Goal: Information Seeking & Learning: Learn about a topic

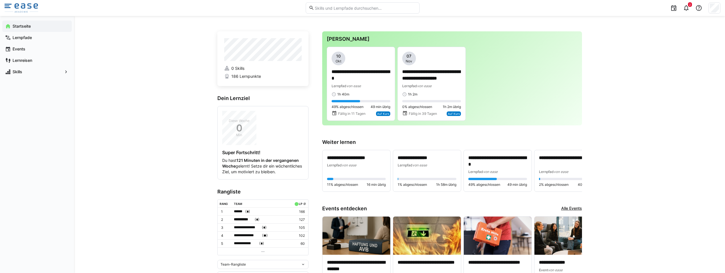
click at [338, 9] on input "text" at bounding box center [365, 7] width 102 height 5
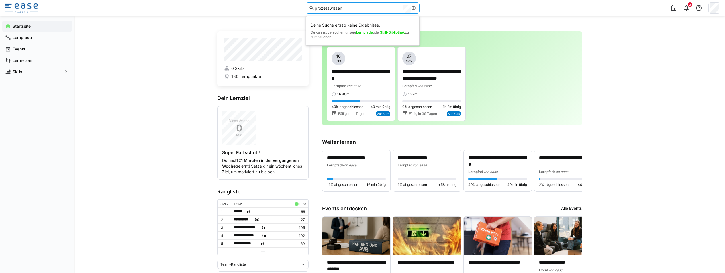
type input "prozesswissen"
click at [364, 34] on link "Lernpfade" at bounding box center [364, 32] width 17 height 4
click at [354, 7] on input "prozesswissen" at bounding box center [361, 7] width 94 height 5
click at [352, 9] on input "prozesswissen" at bounding box center [361, 7] width 94 height 5
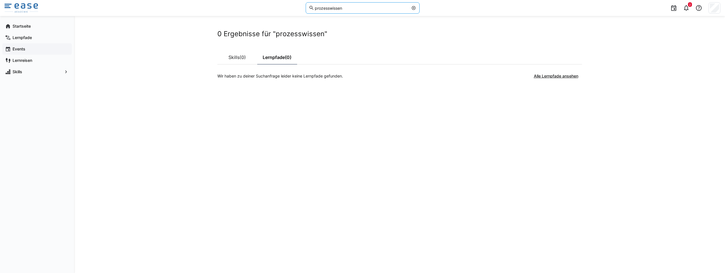
click at [24, 44] on div "Events" at bounding box center [37, 48] width 70 height 11
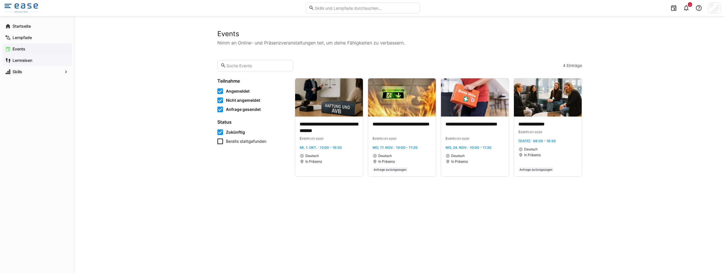
click at [23, 63] on span "Lernreisen" at bounding box center [40, 61] width 57 height 6
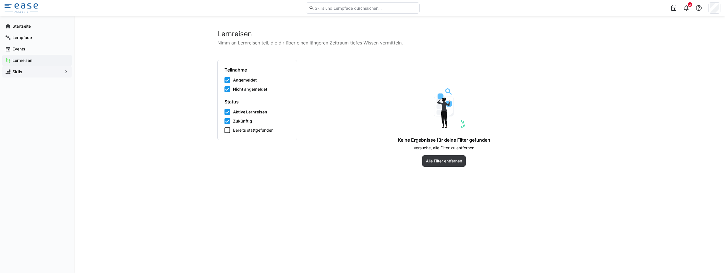
click at [0, 0] on app-navigation-label "Skills" at bounding box center [0, 0] width 0 height 0
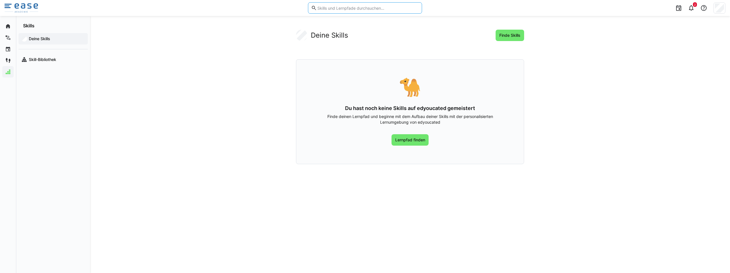
click at [344, 9] on input "text" at bounding box center [368, 7] width 102 height 5
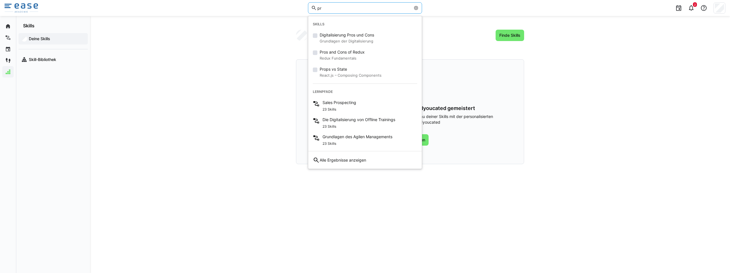
type input "p"
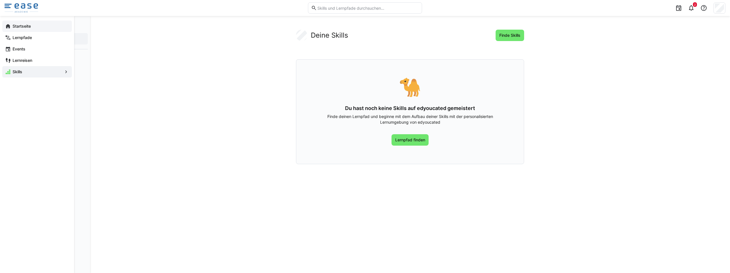
click at [4, 26] on div "Startseite" at bounding box center [37, 26] width 70 height 11
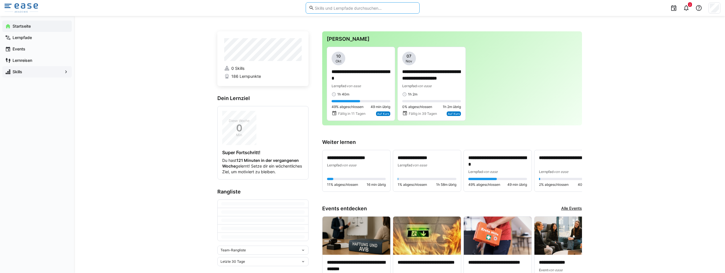
click at [329, 9] on input "text" at bounding box center [365, 7] width 102 height 5
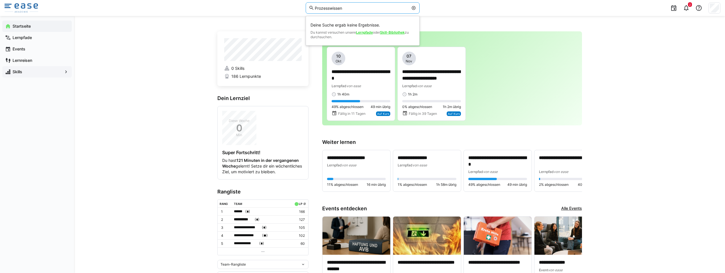
click at [330, 9] on input "Prozesswissen" at bounding box center [361, 7] width 94 height 5
type input "Prozess wissen"
click at [332, 38] on small "E-Learning Formate" at bounding box center [334, 41] width 35 height 7
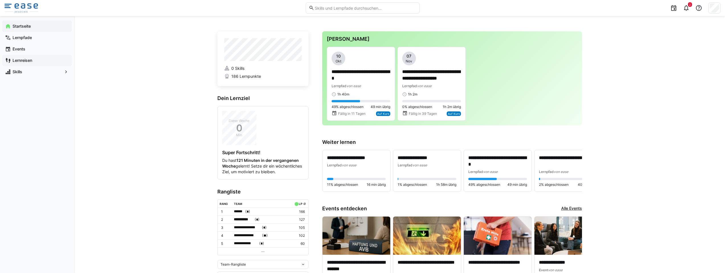
click at [0, 0] on app-navigation-label "Lernreisen" at bounding box center [0, 0] width 0 height 0
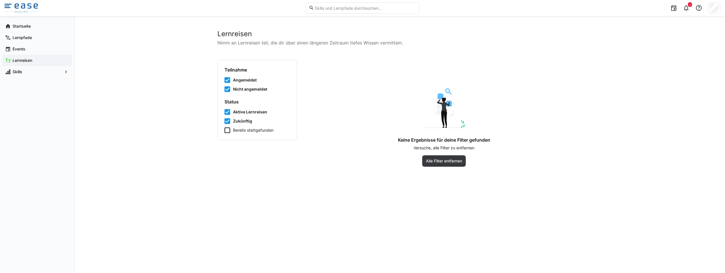
click at [30, 20] on div "Startseite Lernpfade Events Lernreisen Skills" at bounding box center [37, 49] width 74 height 66
click at [26, 30] on div "Startseite" at bounding box center [37, 26] width 70 height 11
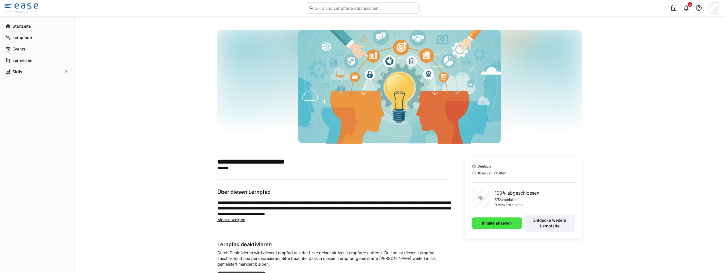
click at [516, 226] on span "Inhalte ansehen" at bounding box center [497, 222] width 50 height 11
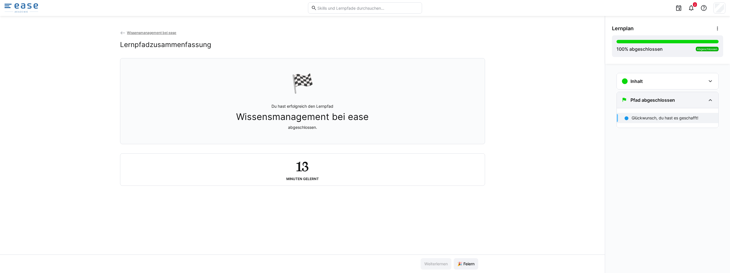
click at [636, 104] on div "Pfad abgeschlossen" at bounding box center [666, 100] width 101 height 16
click at [637, 83] on h3 "Inhalt" at bounding box center [636, 81] width 12 height 6
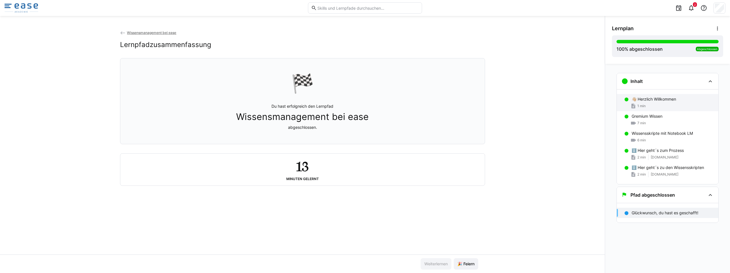
click at [647, 100] on p "👋🏼 Herzlich Willkommen" at bounding box center [653, 99] width 44 height 6
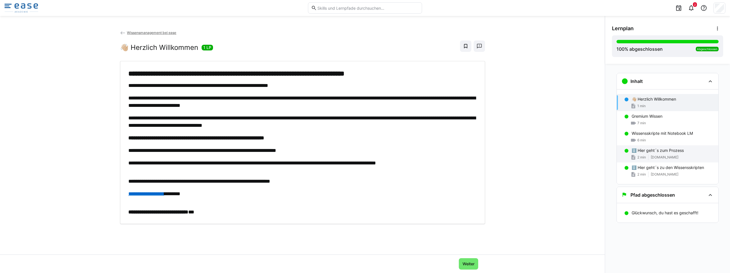
click at [663, 153] on p "ℹ️ Hier geht´s zum Prozess" at bounding box center [657, 151] width 52 height 6
